Goal: Transaction & Acquisition: Purchase product/service

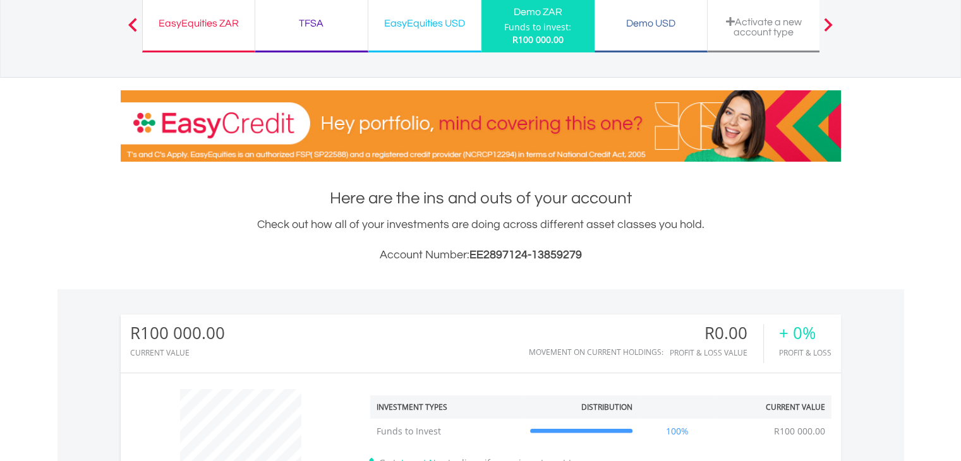
scroll to position [101, 0]
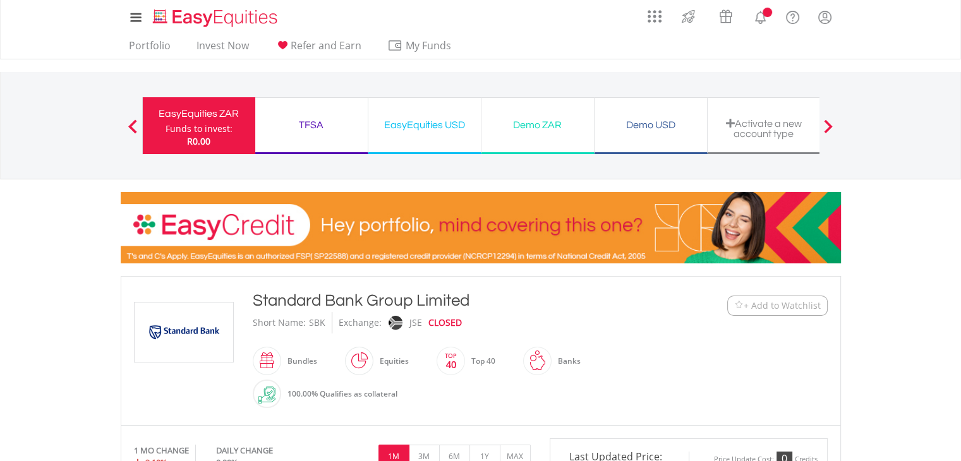
click at [739, 411] on div "﻿ Standard Bank Group Limited Standard Bank Group Limited Short Name: SBK Excha…" at bounding box center [481, 350] width 720 height 149
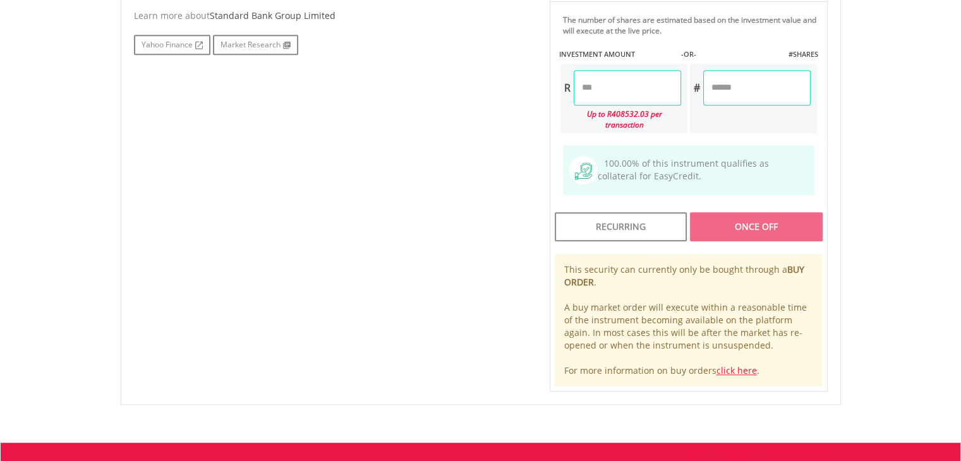
scroll to position [758, 0]
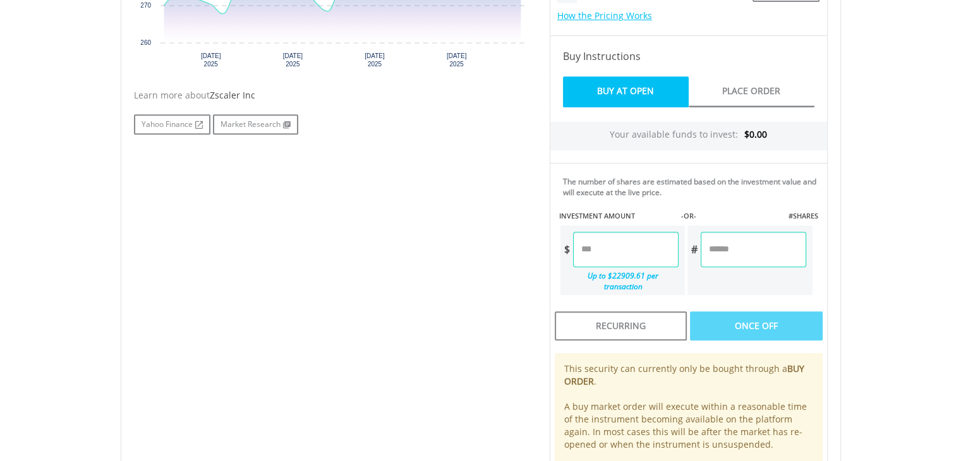
scroll to position [564, 0]
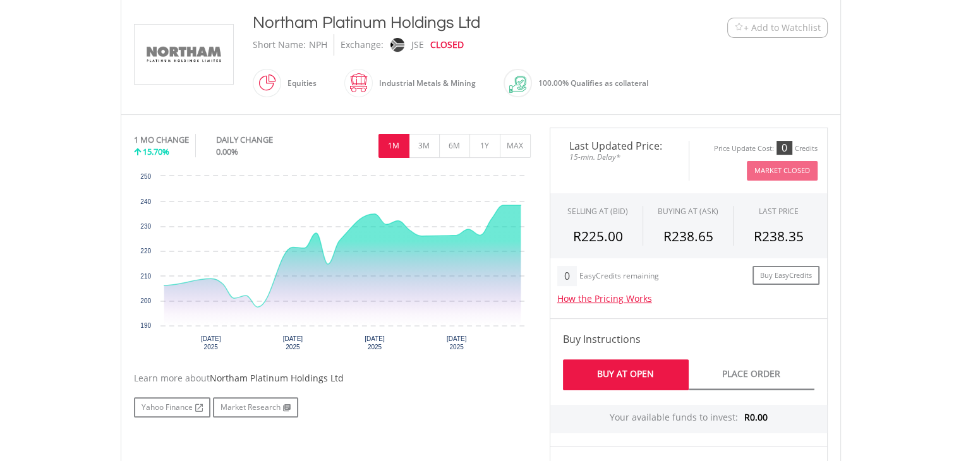
scroll to position [253, 0]
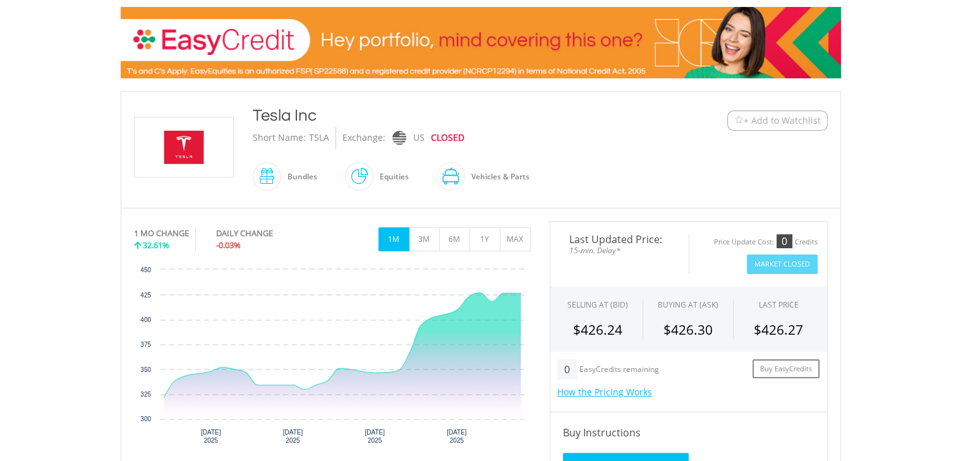
scroll to position [76, 0]
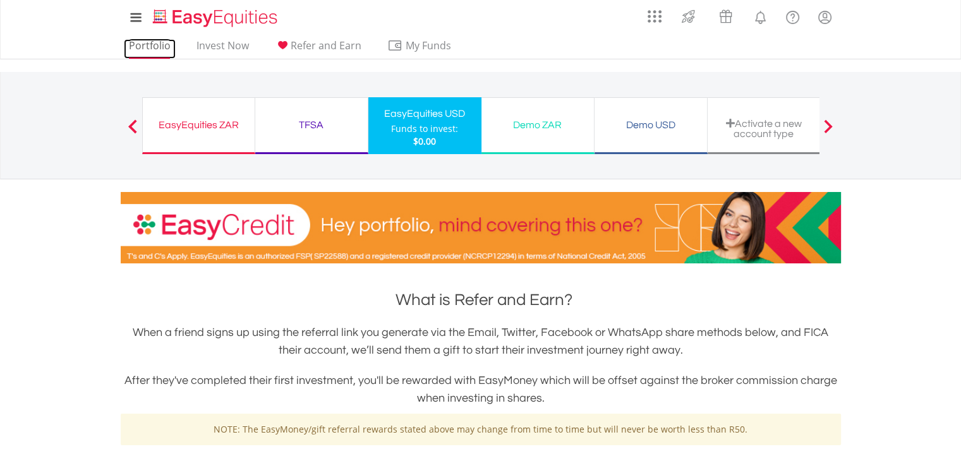
click at [140, 46] on link "Portfolio" at bounding box center [150, 49] width 52 height 20
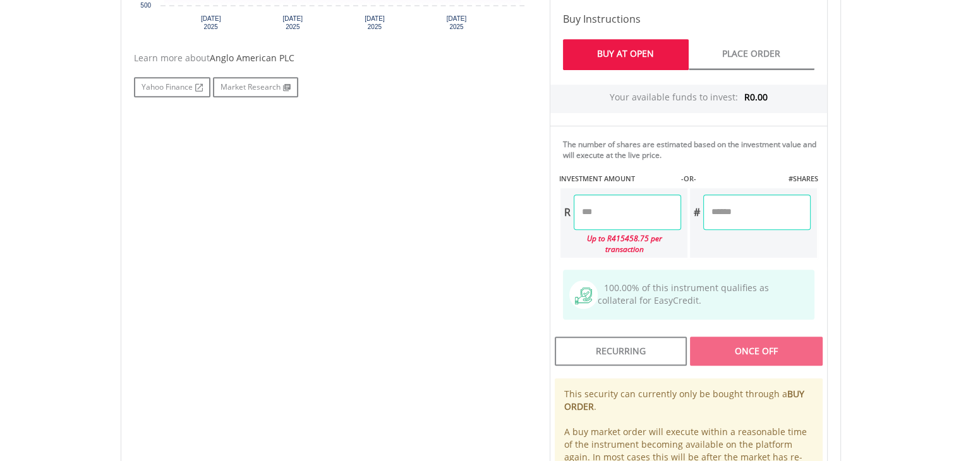
scroll to position [632, 0]
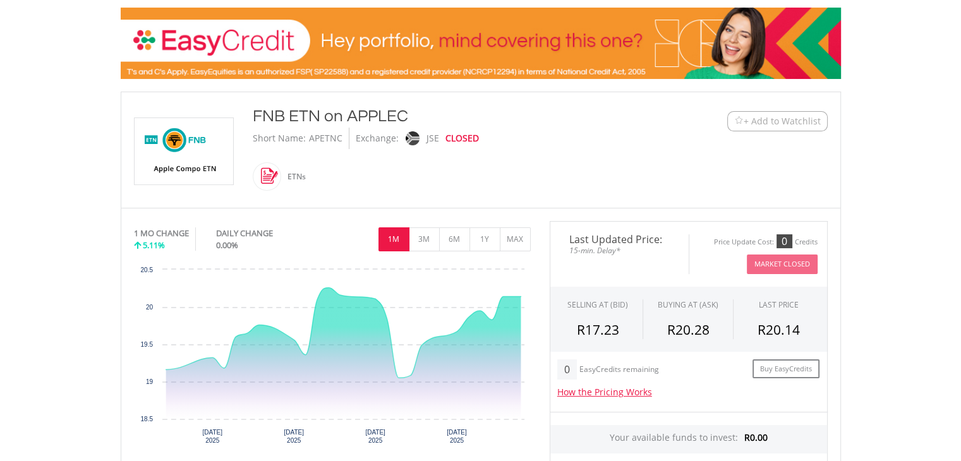
scroll to position [177, 0]
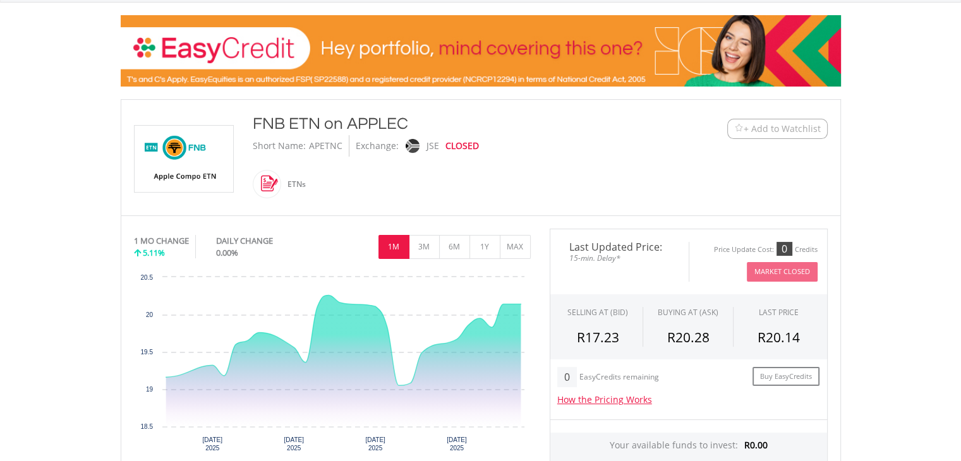
click at [281, 183] on div "ETNs" at bounding box center [293, 184] width 25 height 30
click at [281, 180] on span at bounding box center [281, 184] width 0 height 28
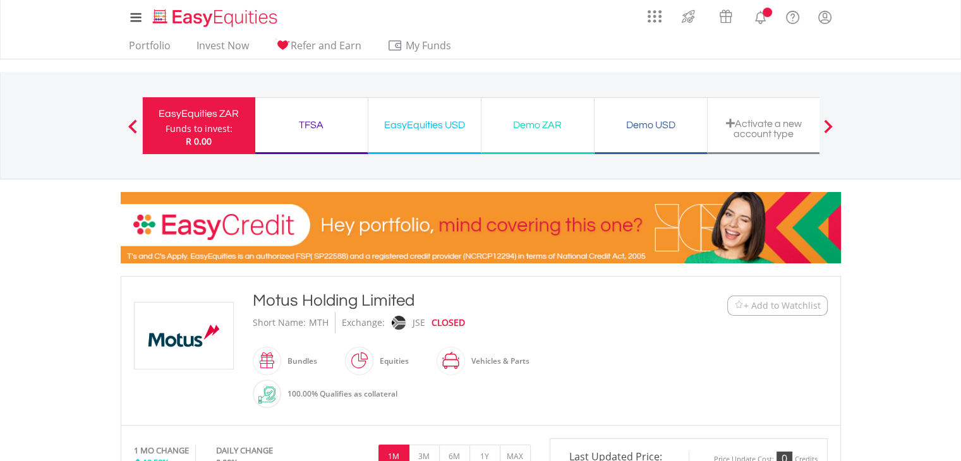
click at [585, 329] on div "Short Name: MTH Exchange: JSE CLOSED" at bounding box center [451, 322] width 397 height 21
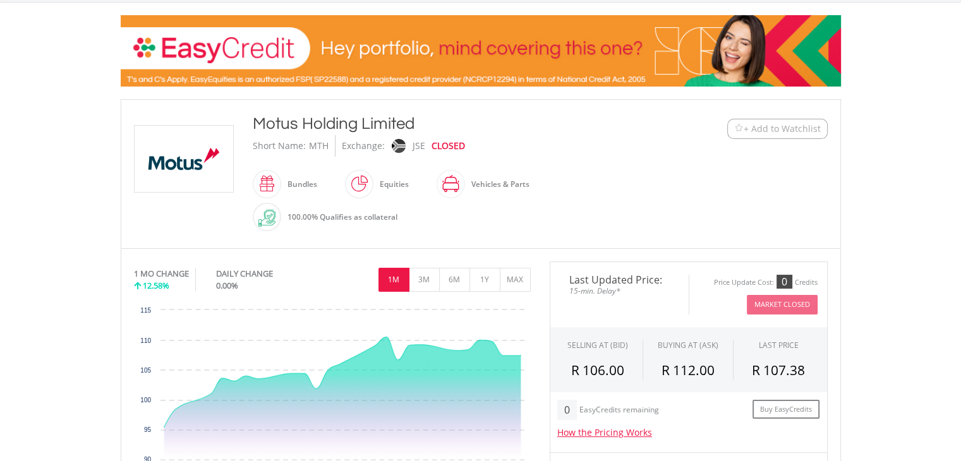
scroll to position [152, 0]
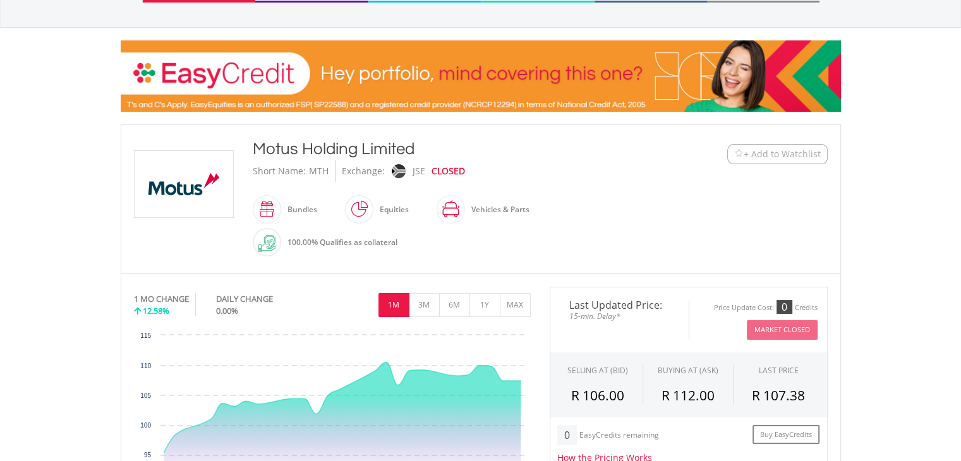
click at [281, 210] on span at bounding box center [281, 209] width 0 height 28
drag, startPoint x: 367, startPoint y: 210, endPoint x: 495, endPoint y: 243, distance: 133.0
click at [495, 243] on div "Motus Holding Limited Short Name: MTH Exchange: JSE CLOSED Bundles" at bounding box center [451, 199] width 416 height 123
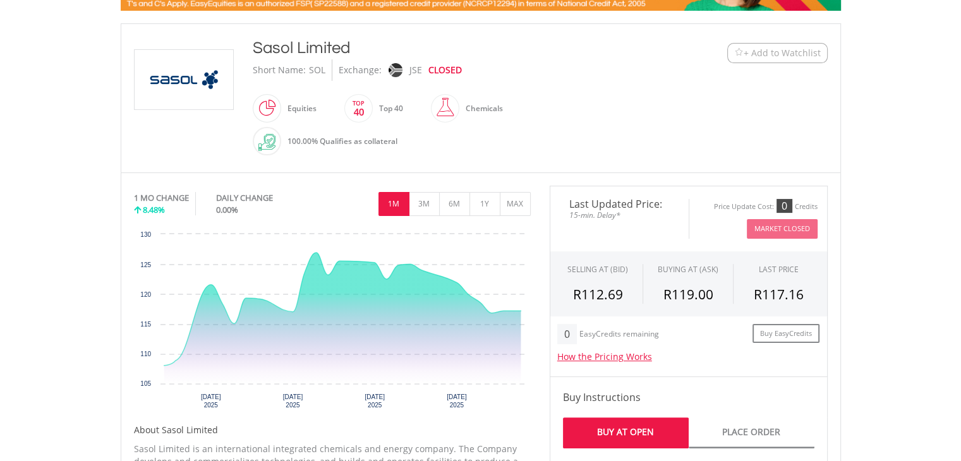
scroll to position [278, 0]
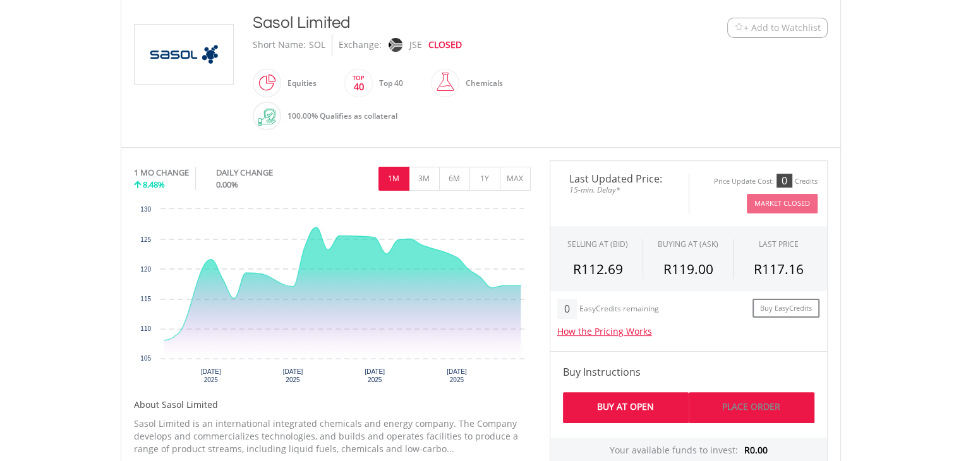
click at [770, 405] on link "Place Order" at bounding box center [752, 407] width 126 height 31
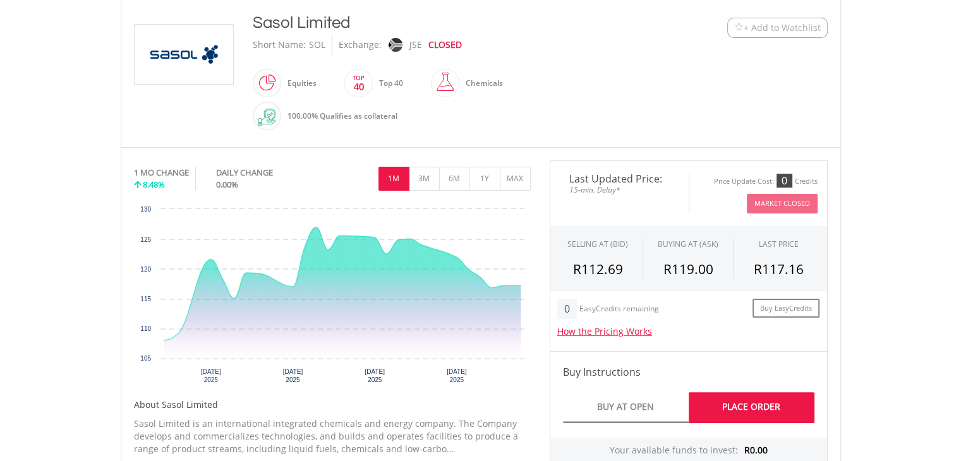
click at [960, 454] on body "My Investments Invest Now New Listings Sell My Recurring Investments Pending Or…" at bounding box center [480, 441] width 961 height 1438
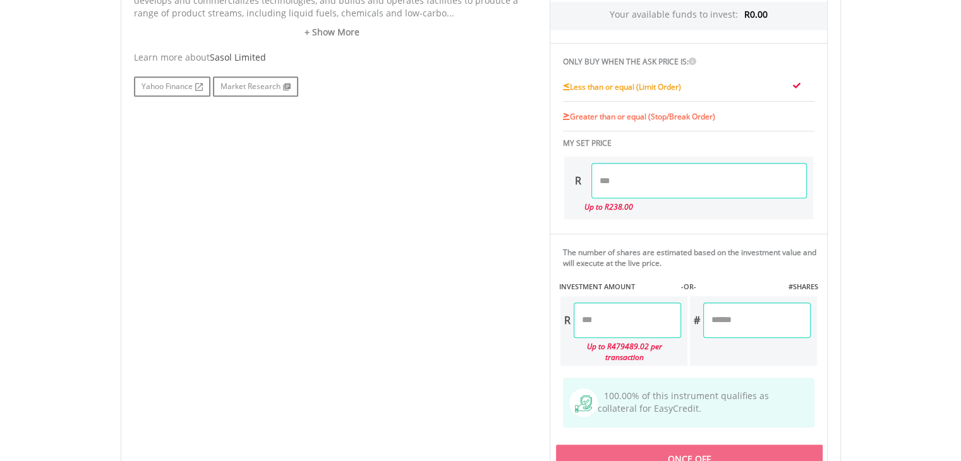
scroll to position [716, 0]
click at [741, 318] on input "number" at bounding box center [756, 318] width 107 height 35
type input "*"
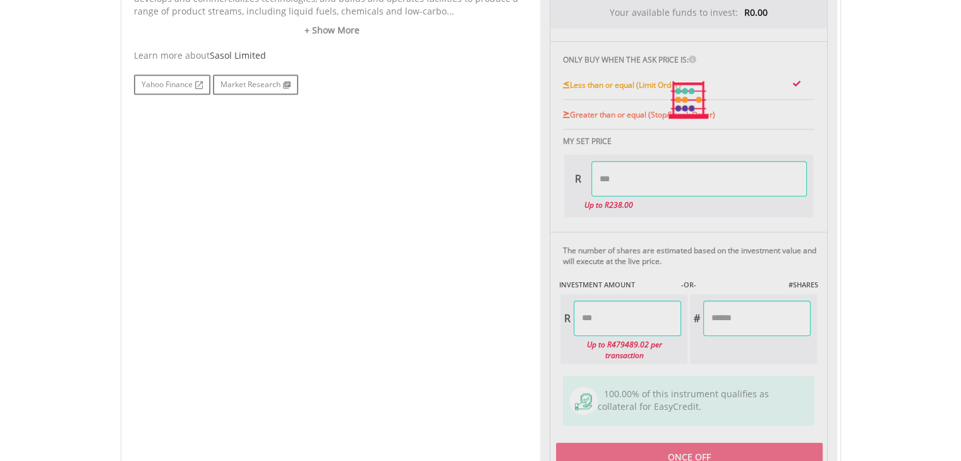
type input "******"
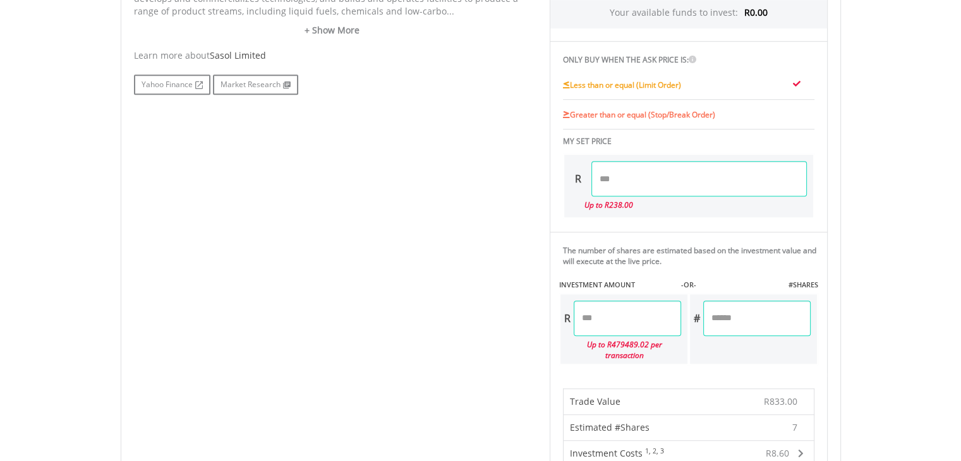
type input "**"
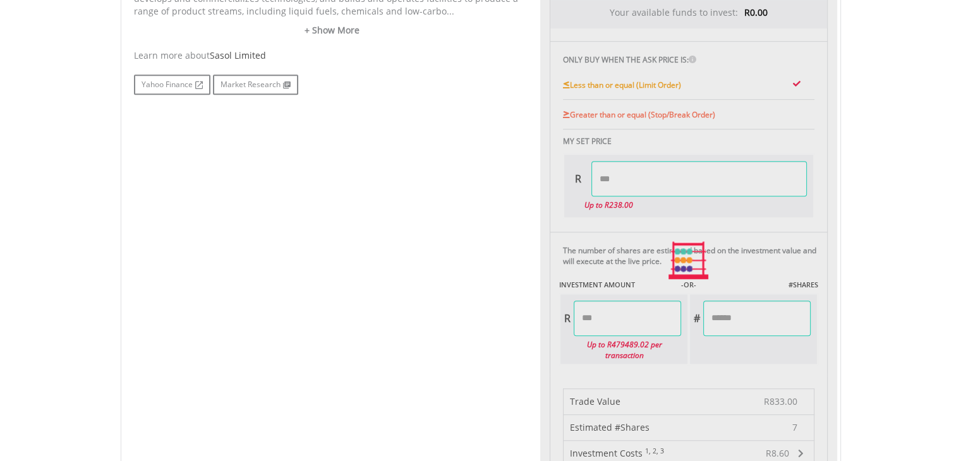
type input "*******"
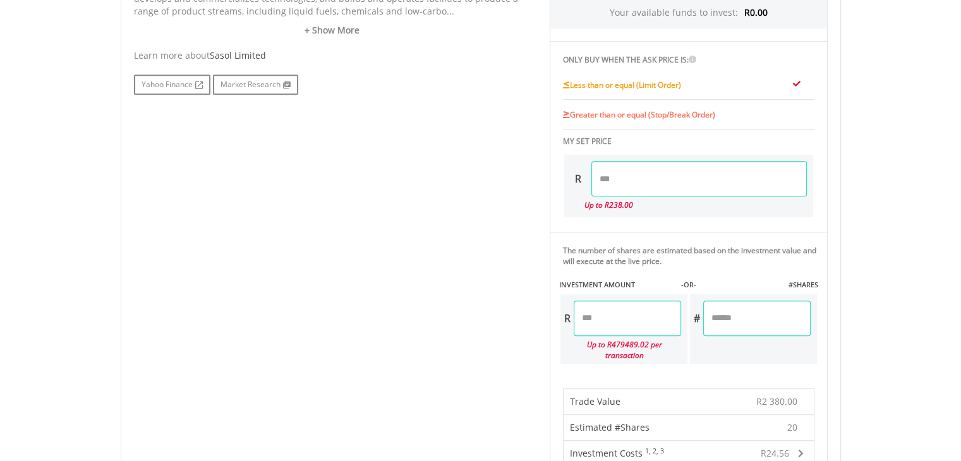
type input "*"
type input "**"
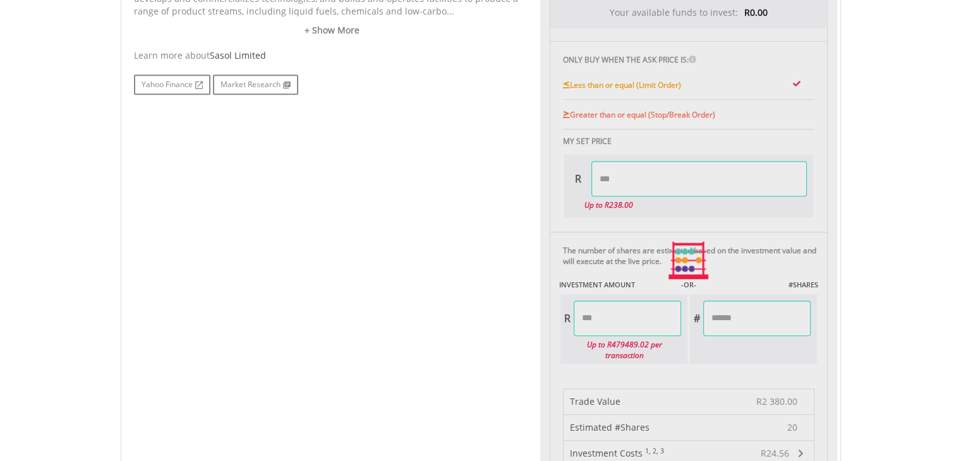
type input "*******"
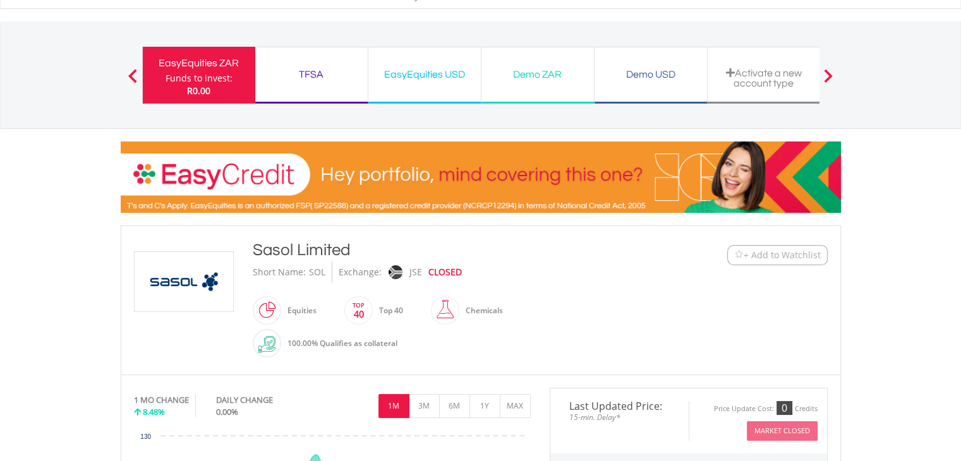
scroll to position [0, 0]
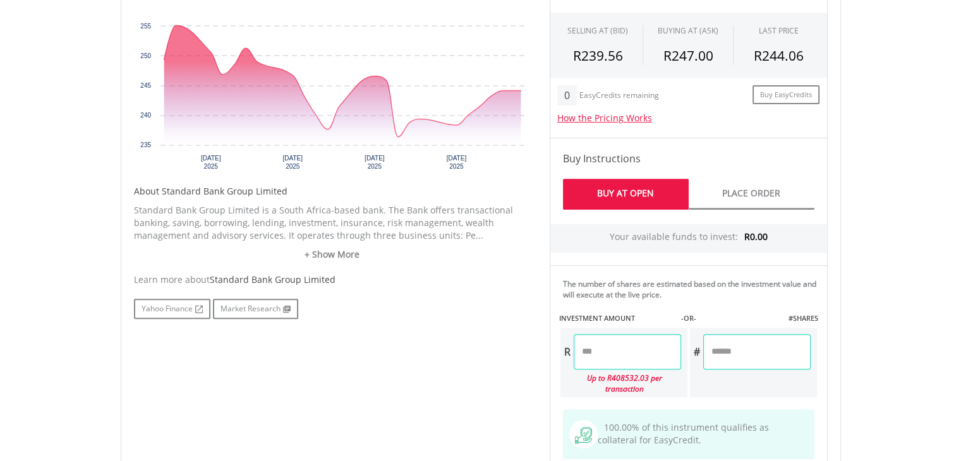
scroll to position [506, 0]
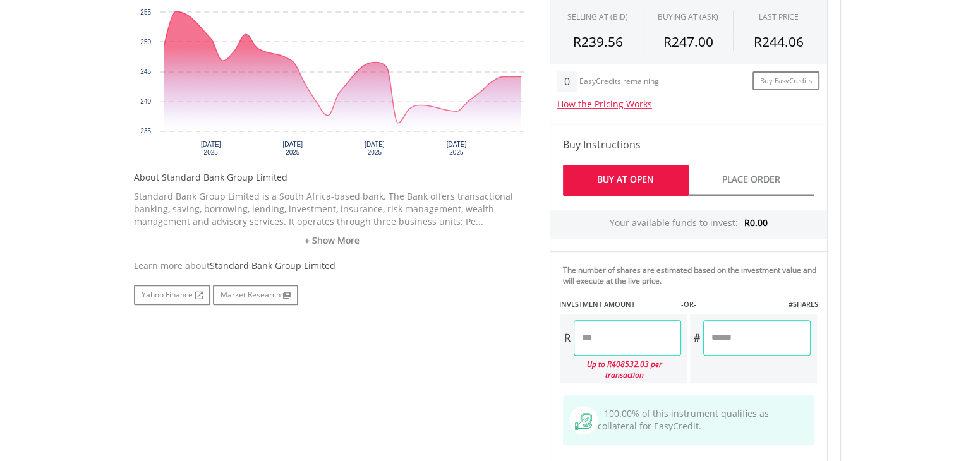
click at [712, 331] on input "number" at bounding box center [756, 337] width 107 height 35
type input "*"
type input "*******"
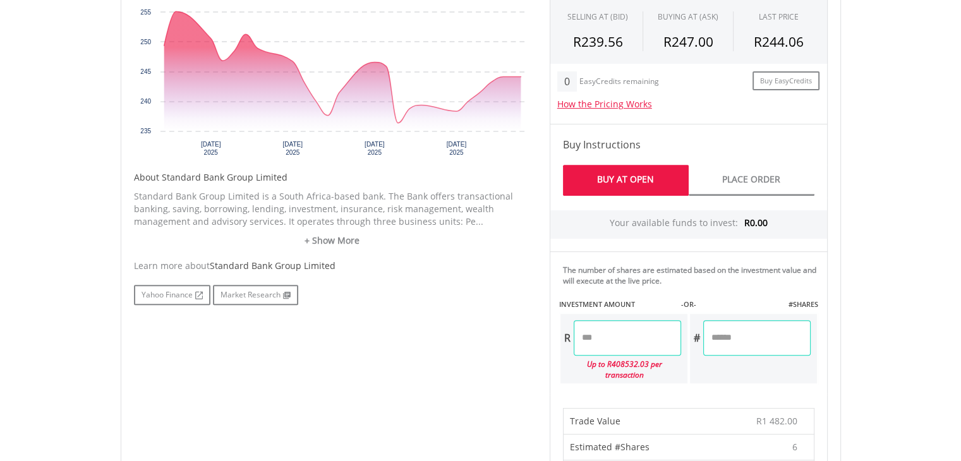
type input "*"
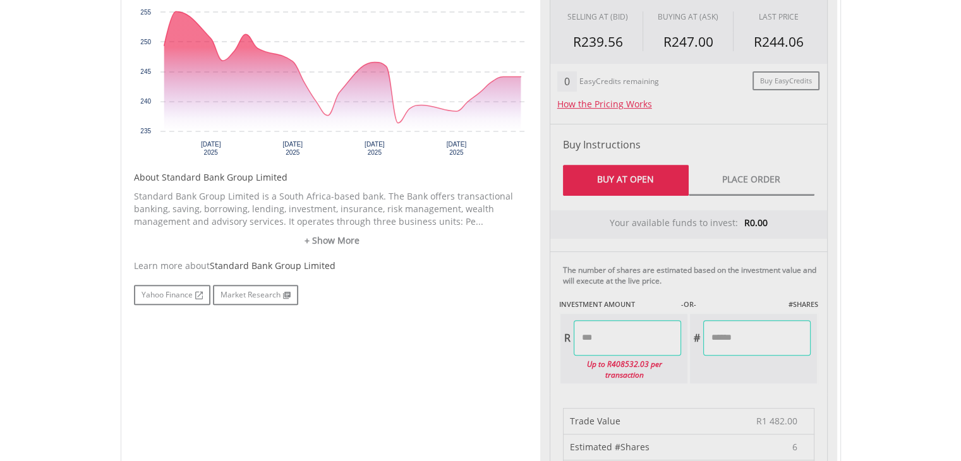
type input "******"
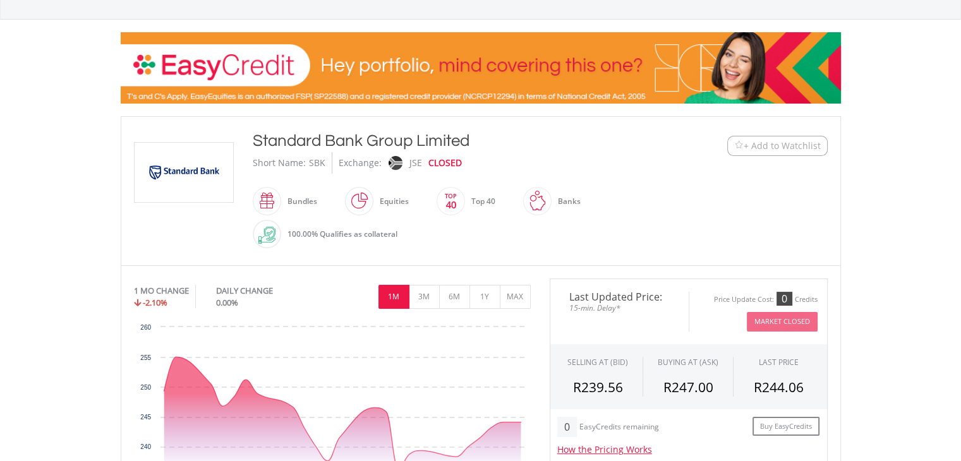
scroll to position [152, 0]
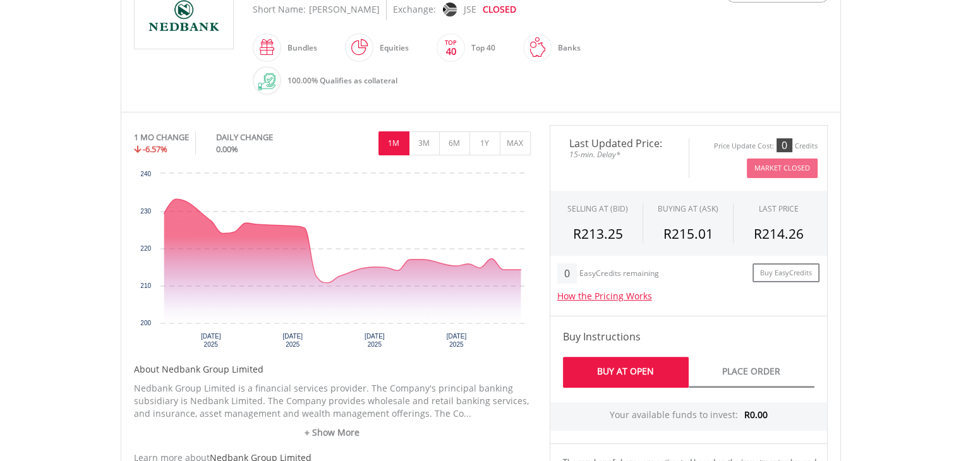
scroll to position [339, 0]
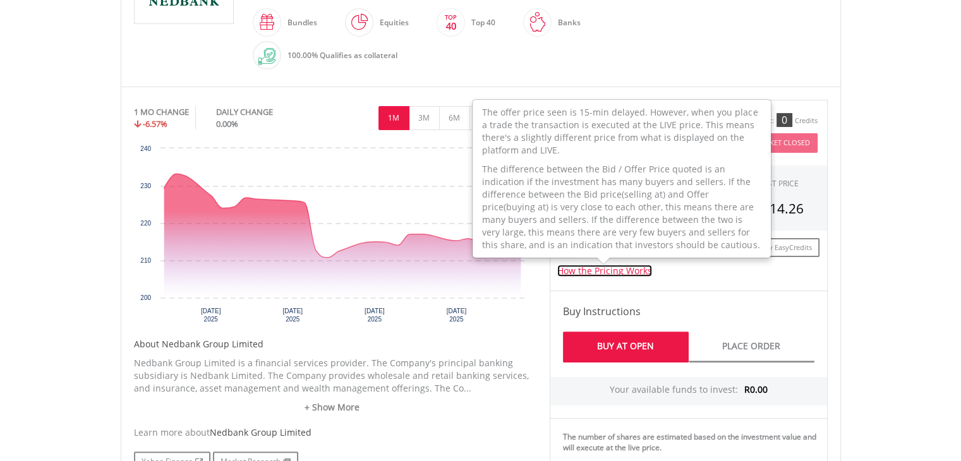
click at [617, 267] on link "How the Pricing Works" at bounding box center [604, 271] width 95 height 12
click at [233, 245] on icon "Interactive chart" at bounding box center [342, 236] width 357 height 124
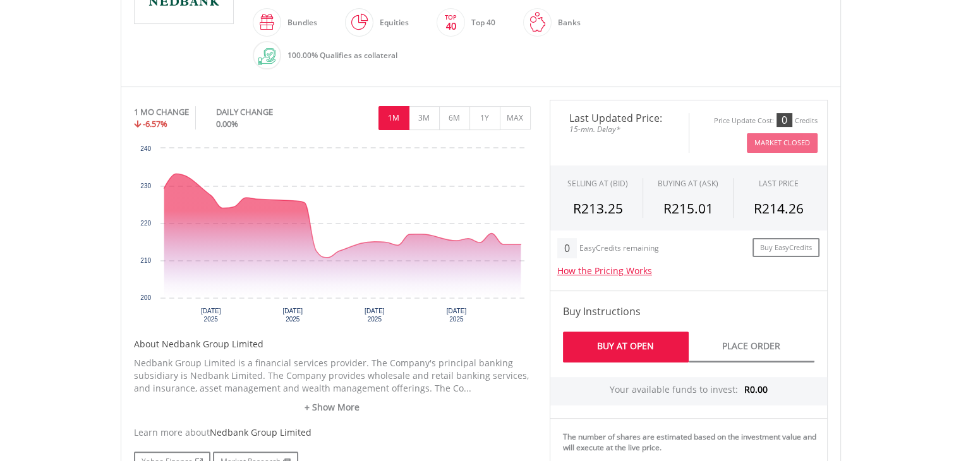
click at [685, 265] on h5 "How the Pricing Works" at bounding box center [688, 271] width 263 height 13
click at [344, 403] on link "+ Show More" at bounding box center [332, 407] width 397 height 13
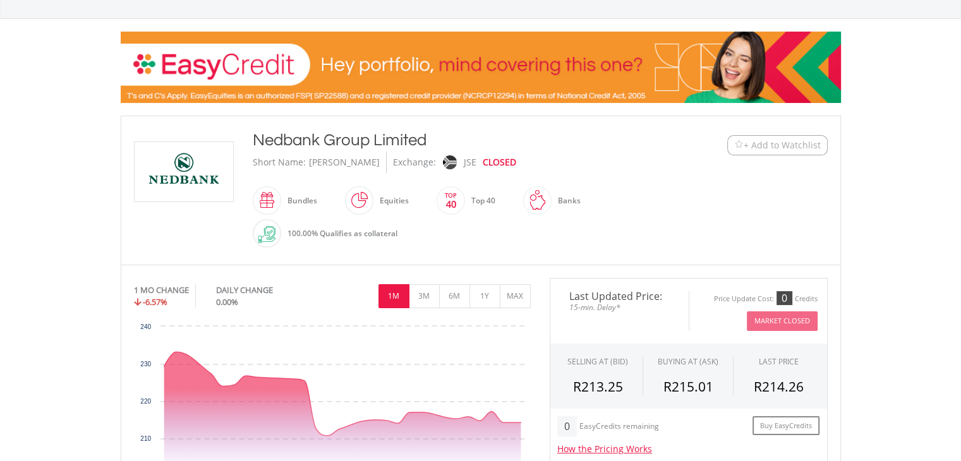
scroll to position [137, 0]
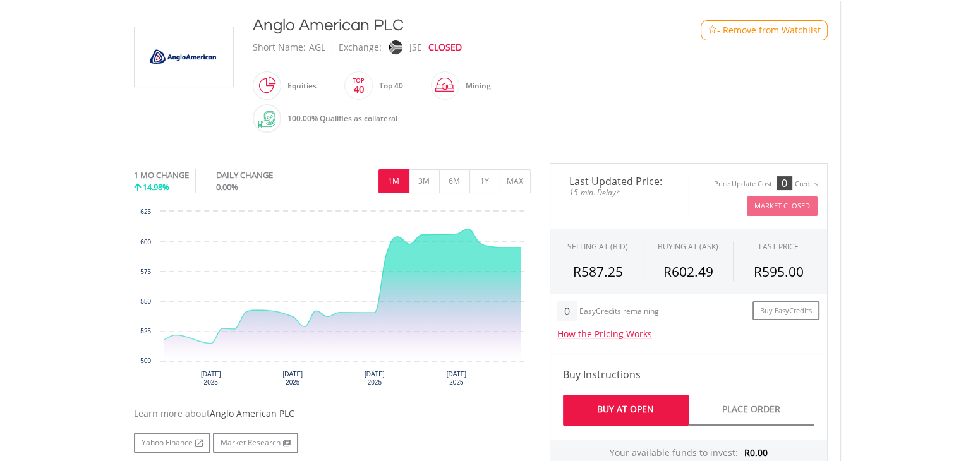
scroll to position [278, 0]
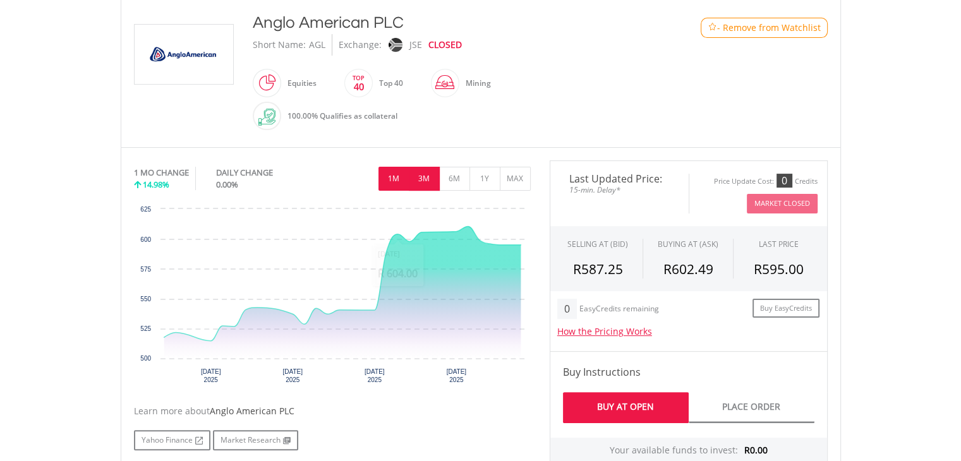
click at [421, 188] on button "3M" at bounding box center [424, 179] width 31 height 24
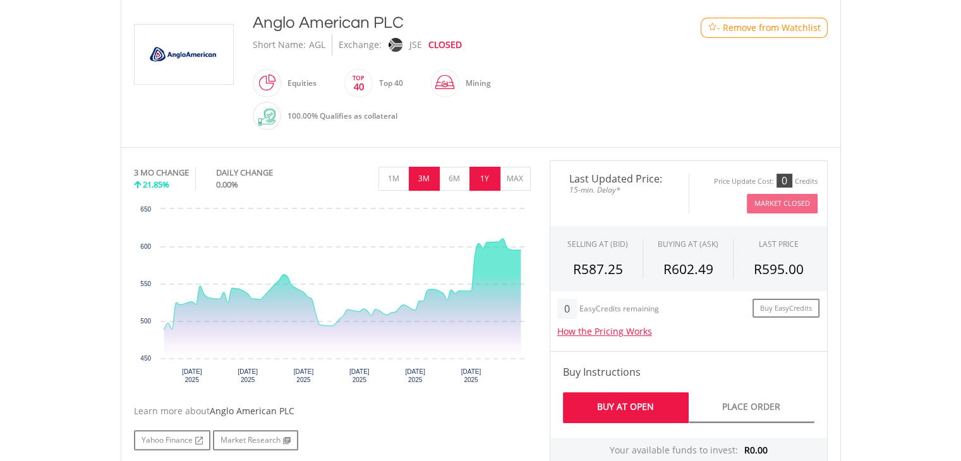
click at [487, 173] on button "1Y" at bounding box center [485, 179] width 31 height 24
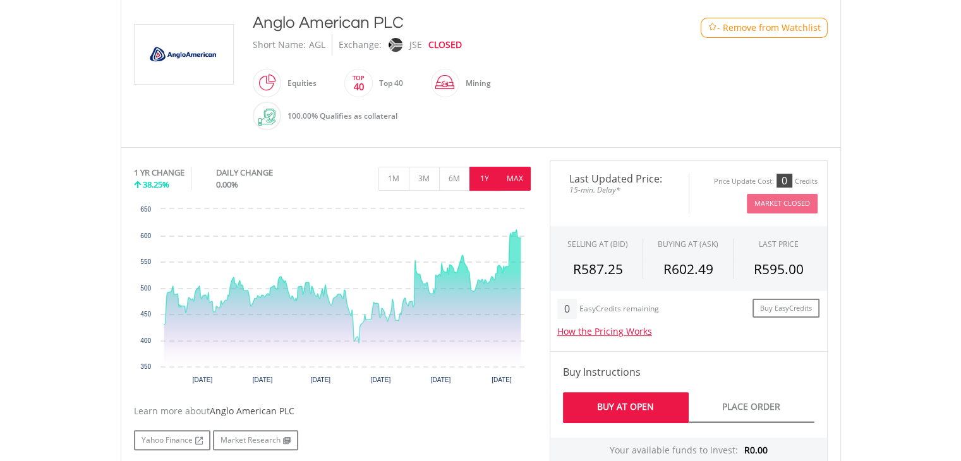
click at [529, 186] on button "MAX" at bounding box center [515, 179] width 31 height 24
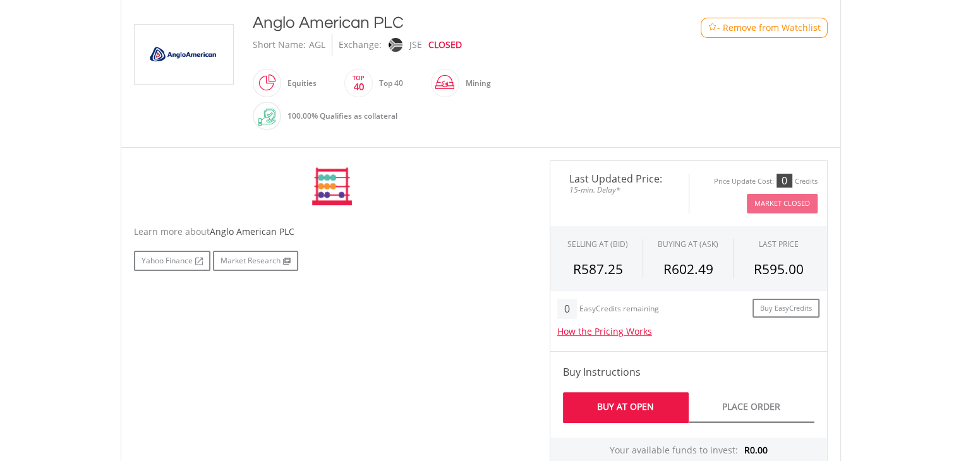
click at [529, 186] on div "No chart available. 1 YR CHANGE 38.25% DAILY CHANGE 0.00% 1M 3M 6M 1Y MAX Chart…" at bounding box center [332, 187] width 397 height 52
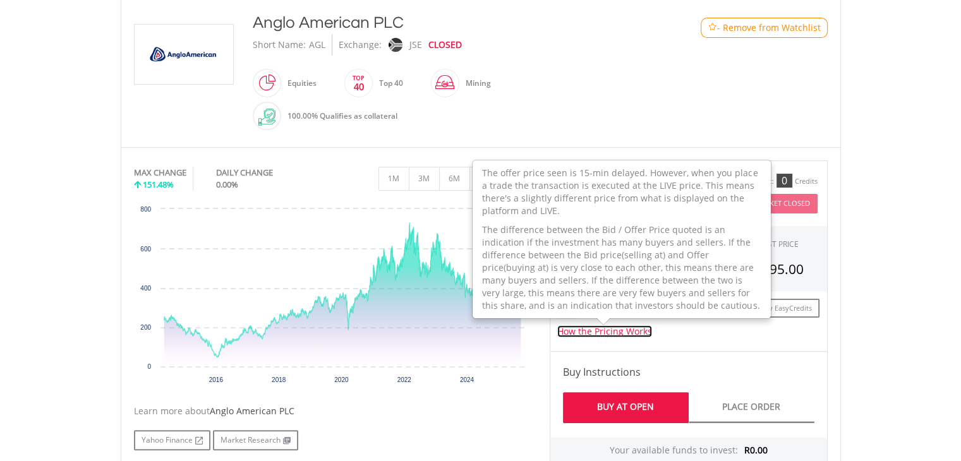
click at [599, 329] on link "How the Pricing Works" at bounding box center [604, 331] width 95 height 12
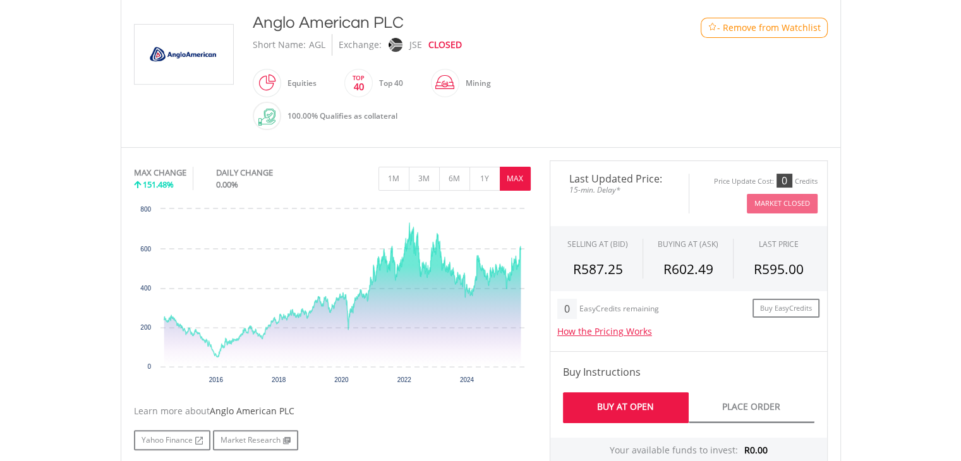
click at [770, 366] on h4 "Buy Instructions" at bounding box center [689, 372] width 252 height 15
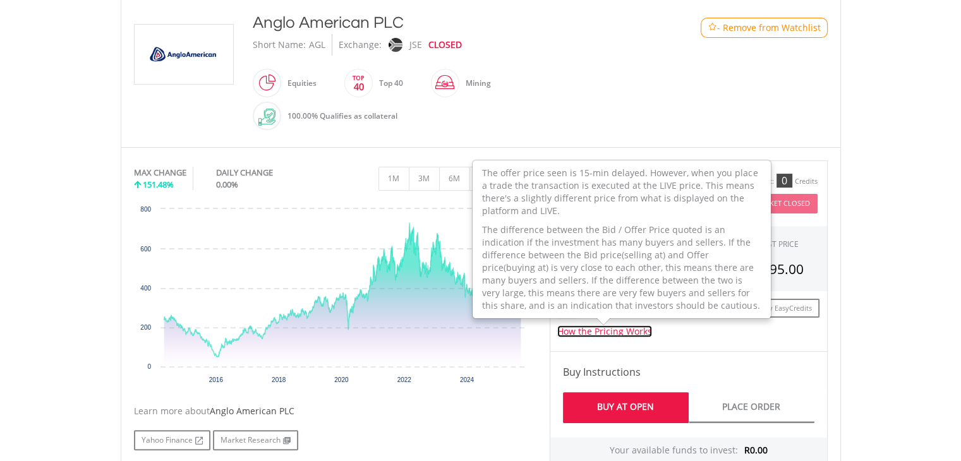
click at [615, 328] on link "How the Pricing Works" at bounding box center [604, 331] width 95 height 12
click at [674, 338] on div "How the Pricing Works The offer price seen is 15-min delayed. However, when you…" at bounding box center [688, 331] width 263 height 25
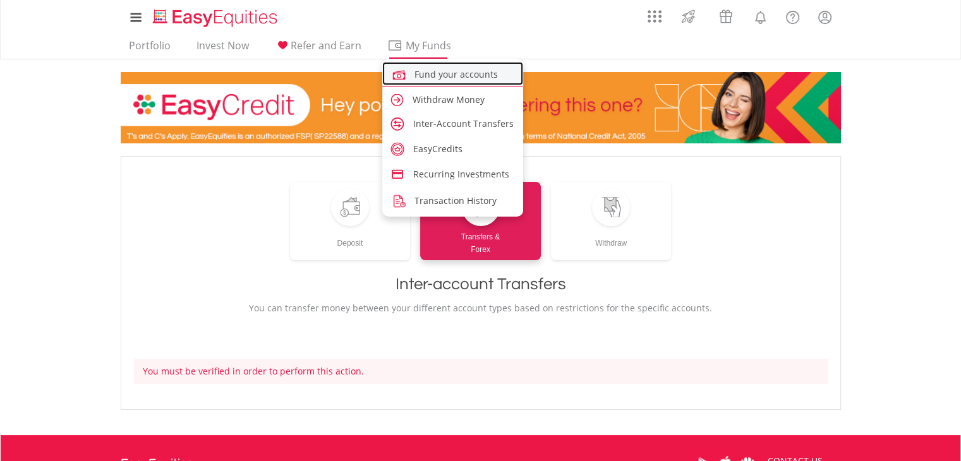
click at [434, 71] on span "Fund your accounts" at bounding box center [456, 74] width 83 height 12
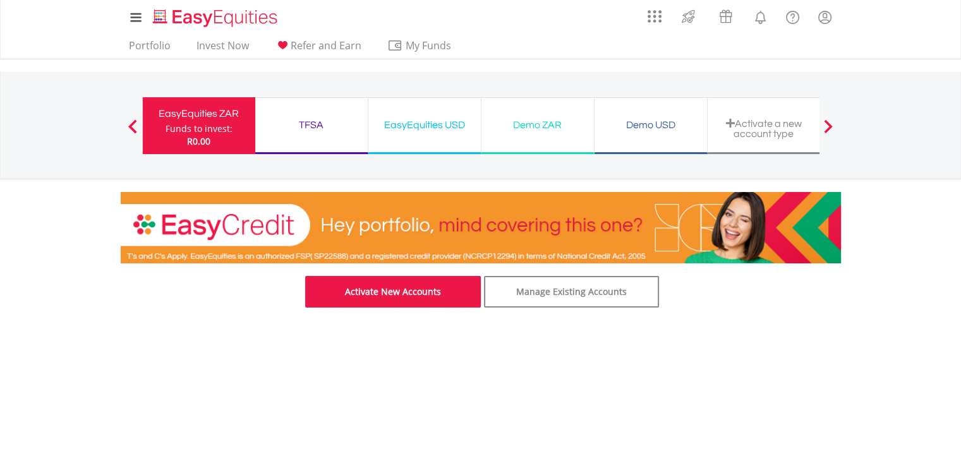
click at [431, 284] on link "Activate New Accounts" at bounding box center [393, 292] width 176 height 32
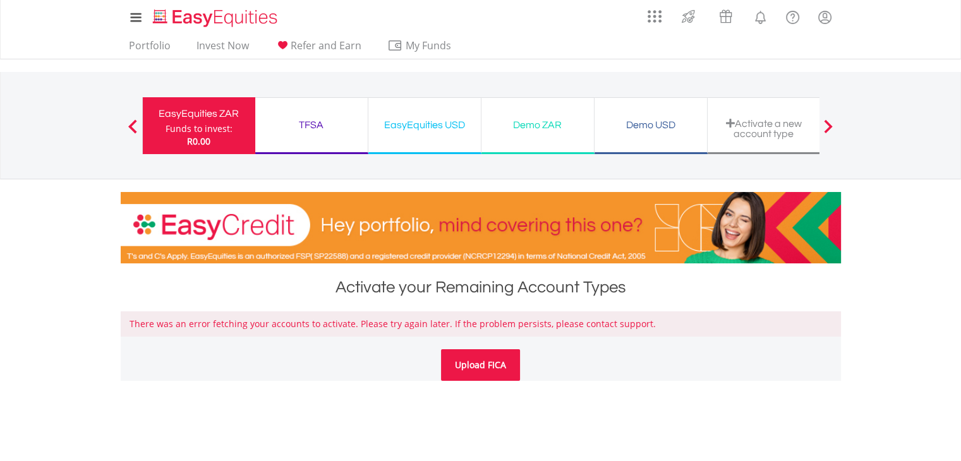
click at [506, 368] on link "Upload FICA" at bounding box center [480, 365] width 79 height 32
